Goal: Task Accomplishment & Management: Use online tool/utility

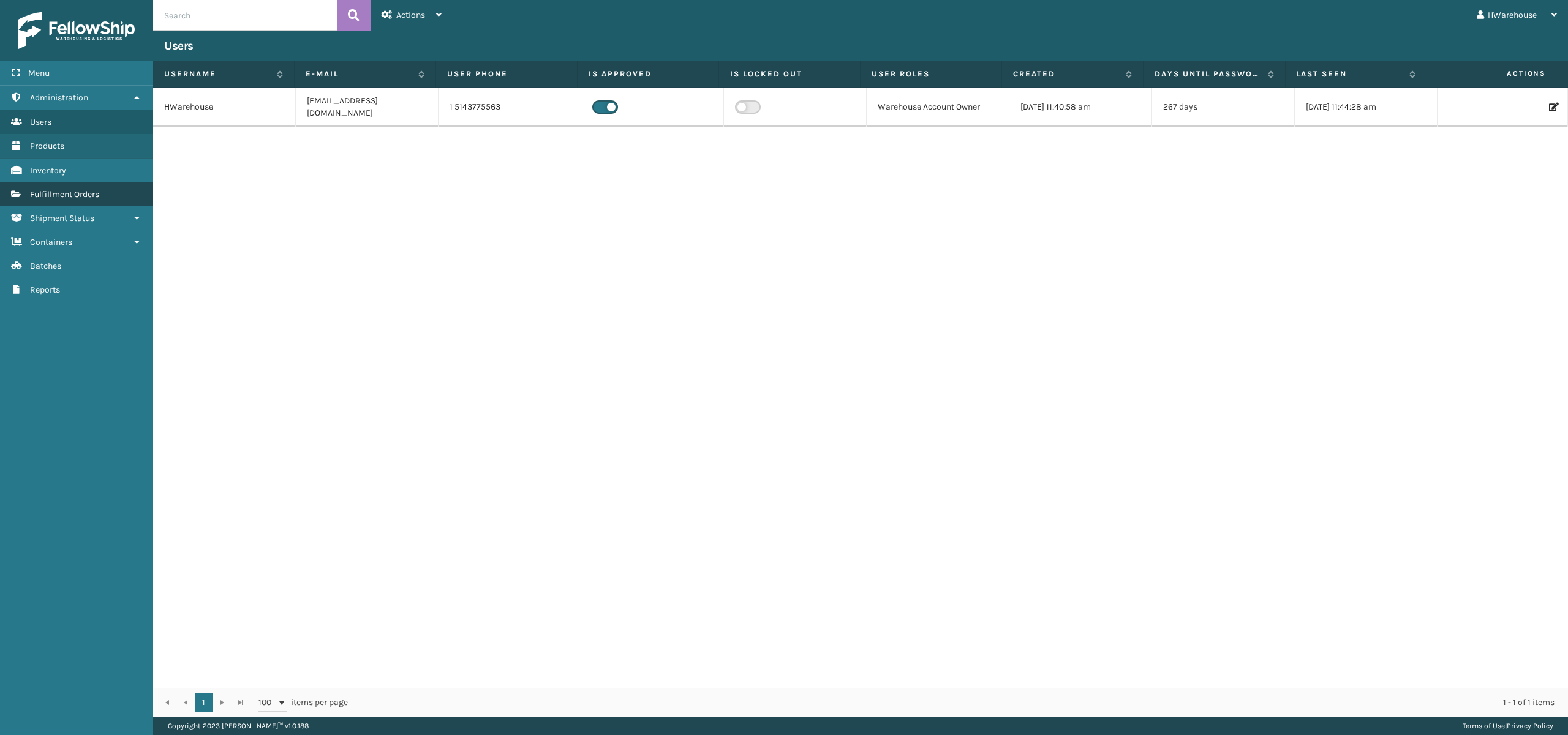
click at [88, 193] on span "Fulfillment Orders" at bounding box center [64, 194] width 69 height 10
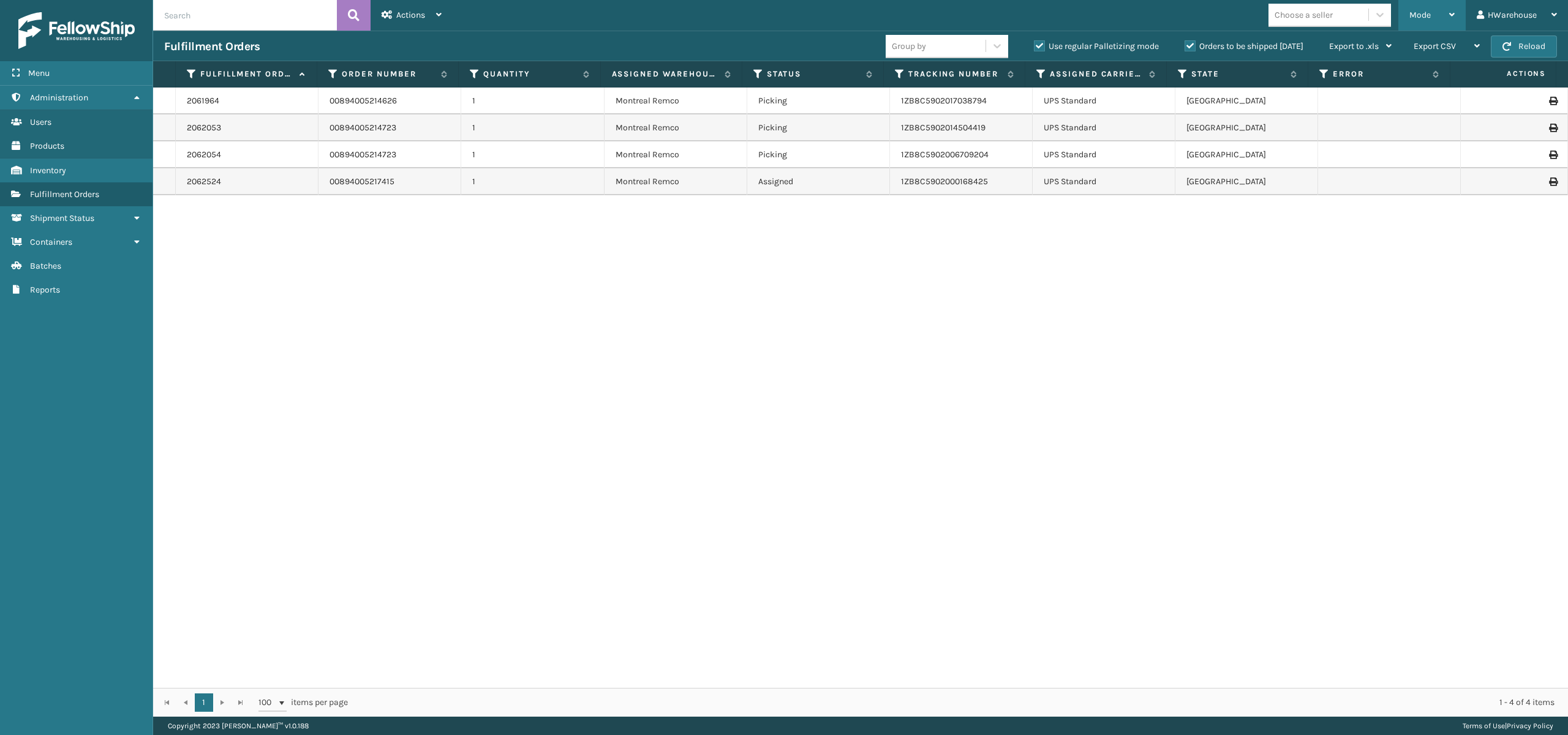
click at [1419, 10] on span "Mode" at bounding box center [1419, 15] width 21 height 10
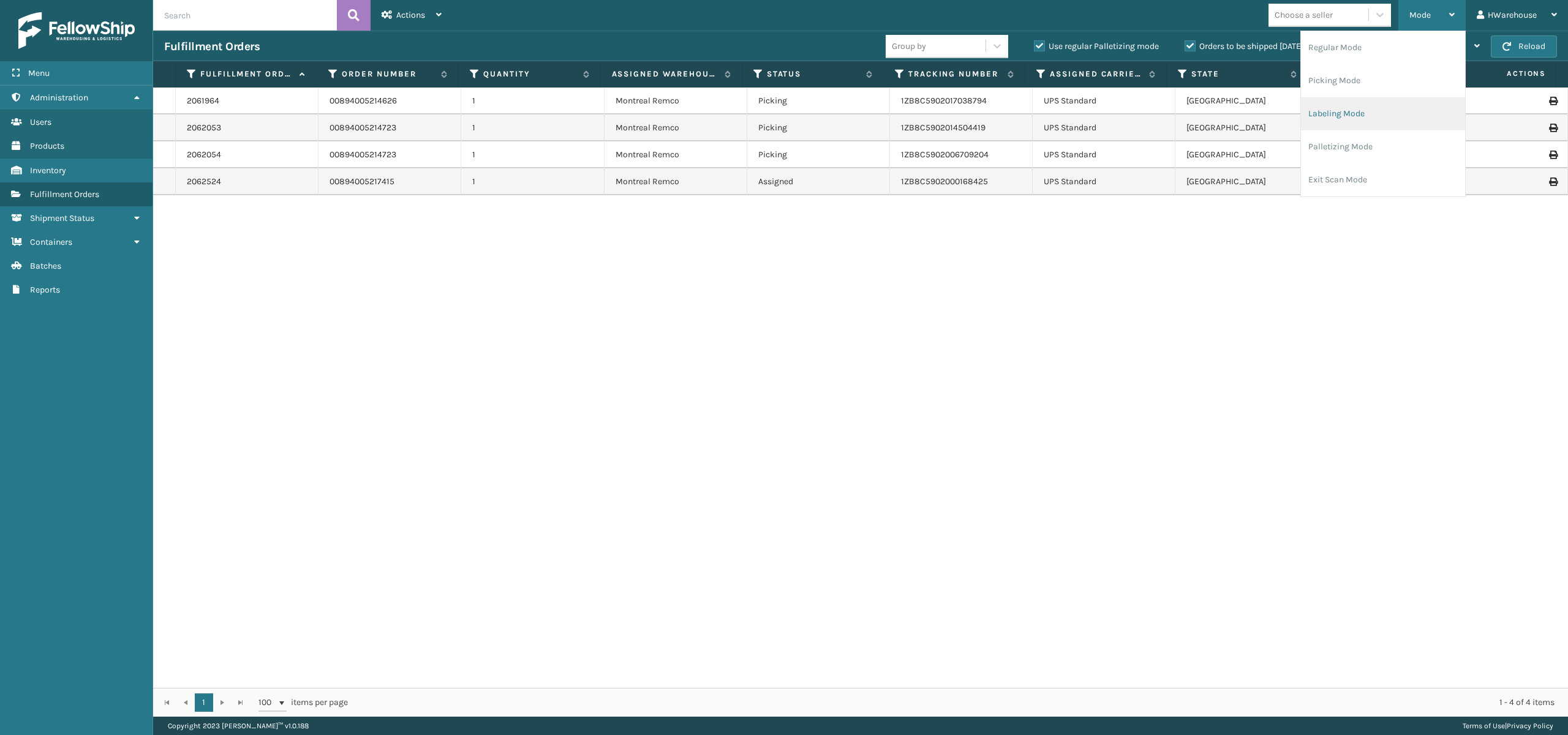
click at [1328, 113] on li "Labeling Mode" at bounding box center [1383, 114] width 164 height 33
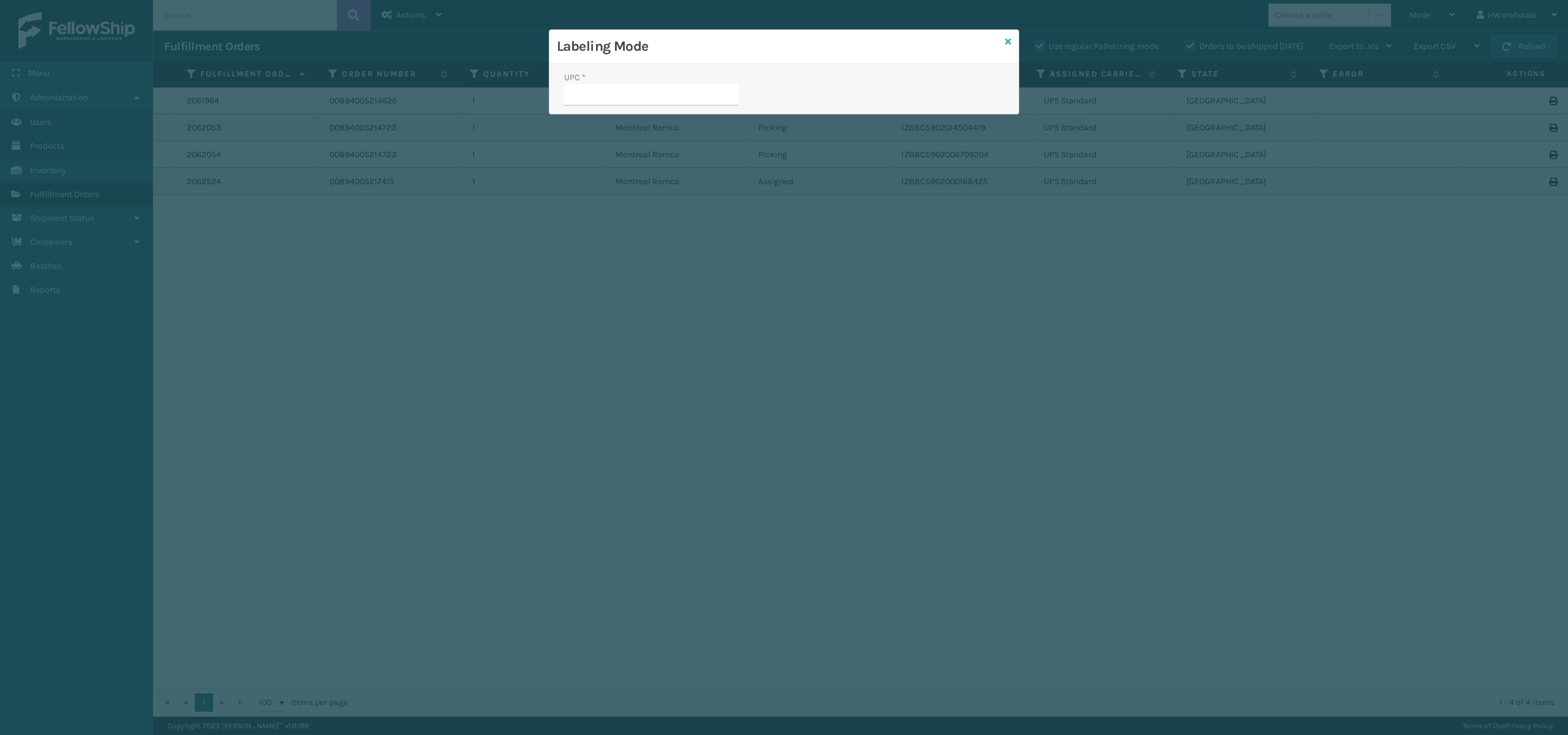
click at [1008, 38] on icon at bounding box center [1008, 41] width 6 height 9
